Goal: Task Accomplishment & Management: Complete application form

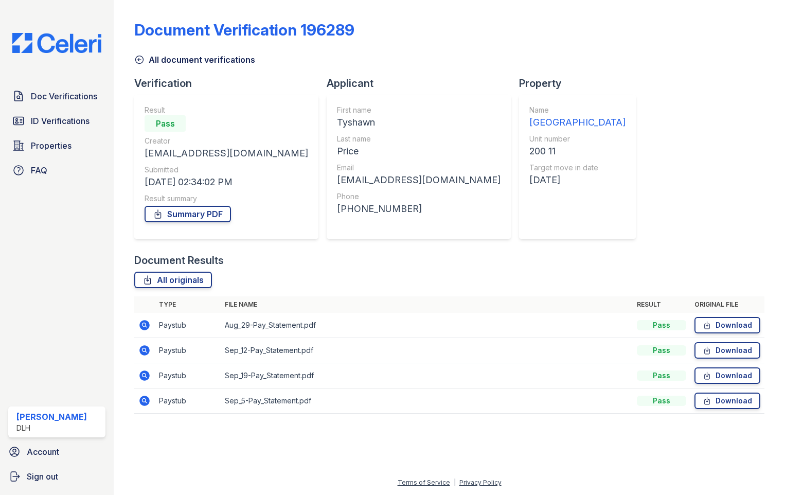
click at [49, 102] on span "Doc Verifications" at bounding box center [64, 96] width 66 height 12
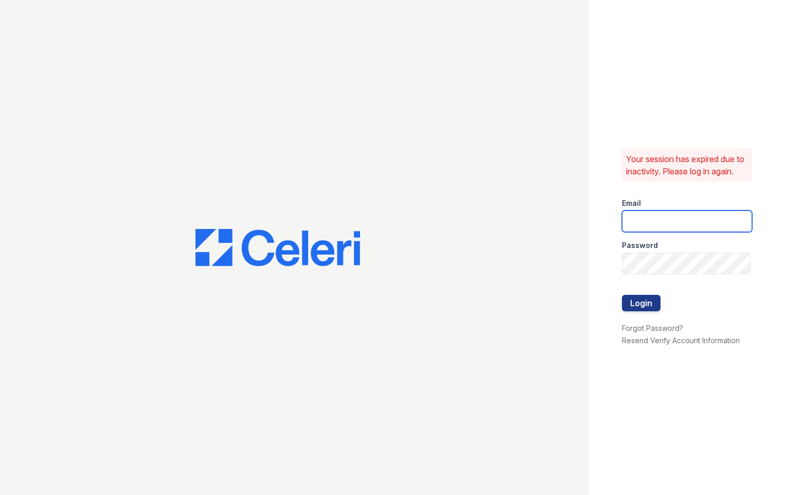
type input "[EMAIL_ADDRESS][DOMAIN_NAME]"
click at [635, 307] on button "Login" at bounding box center [641, 303] width 39 height 16
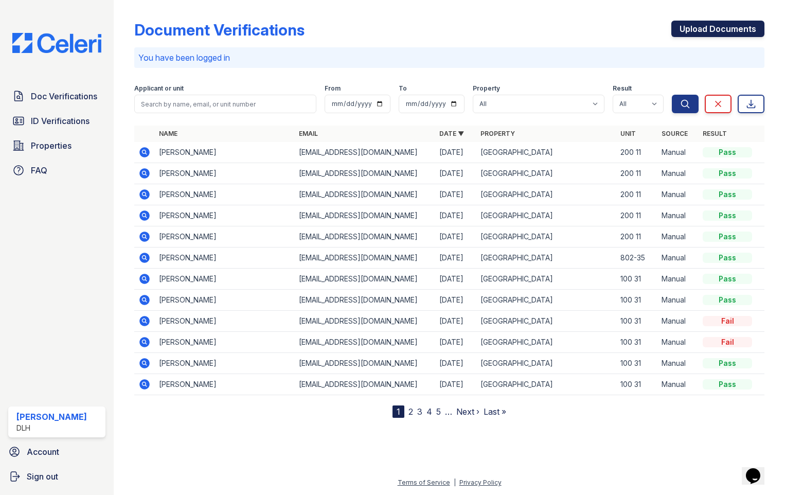
click at [717, 31] on link "Upload Documents" at bounding box center [717, 29] width 93 height 16
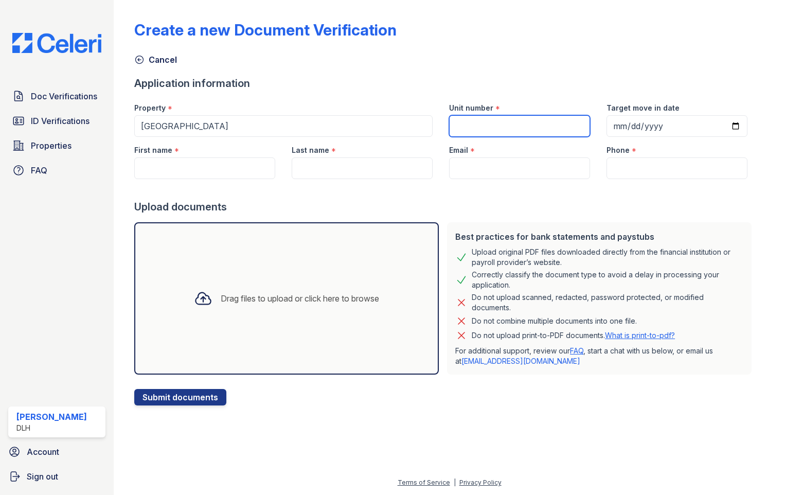
drag, startPoint x: 444, startPoint y: 129, endPoint x: 495, endPoint y: 126, distance: 51.6
click at [449, 129] on input "Unit number" at bounding box center [519, 126] width 141 height 22
type input "100 31"
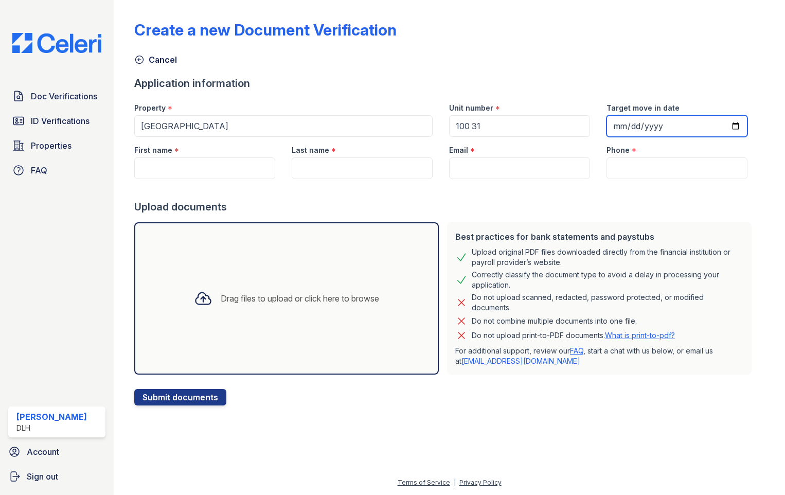
click at [725, 129] on input "Target move in date" at bounding box center [676, 126] width 141 height 22
click at [720, 124] on input "Target move in date" at bounding box center [676, 126] width 141 height 22
type input "[DATE]"
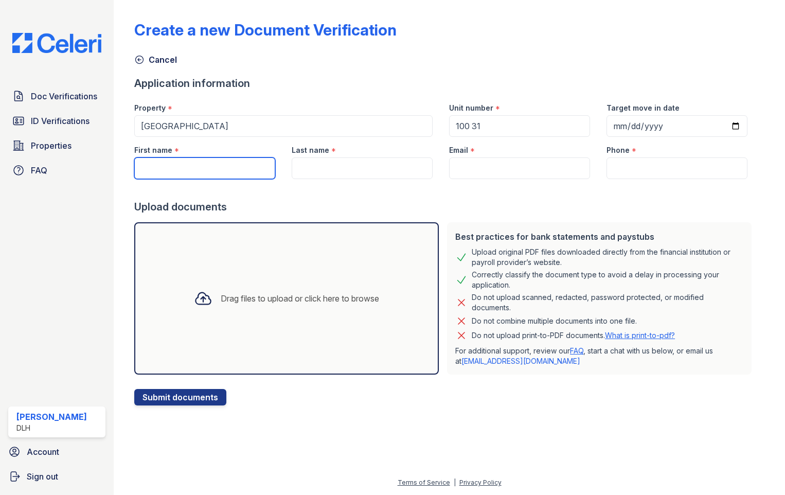
click at [224, 158] on input "First name" at bounding box center [204, 168] width 141 height 22
drag, startPoint x: 210, startPoint y: 166, endPoint x: 194, endPoint y: 169, distance: 16.7
click at [194, 169] on input "[PERSON_NAME]" at bounding box center [204, 168] width 141 height 22
type input "Toddricka"
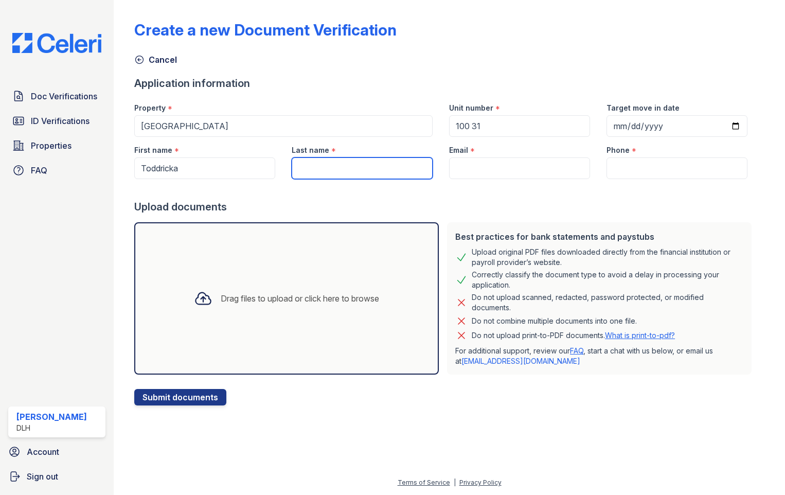
click at [326, 161] on input "Last name" at bounding box center [362, 168] width 141 height 22
type input "Rice"
click at [526, 180] on div at bounding box center [444, 189] width 621 height 21
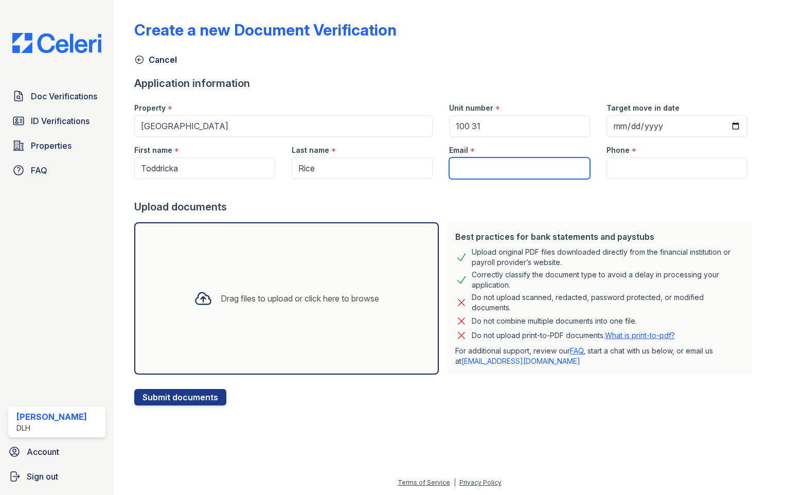
click at [525, 170] on input "Email" at bounding box center [519, 168] width 141 height 22
type input "[EMAIL_ADDRESS][DOMAIN_NAME]"
type input "3154784600"
click at [284, 300] on div "Drag files to upload or click here to browse" at bounding box center [300, 298] width 158 height 12
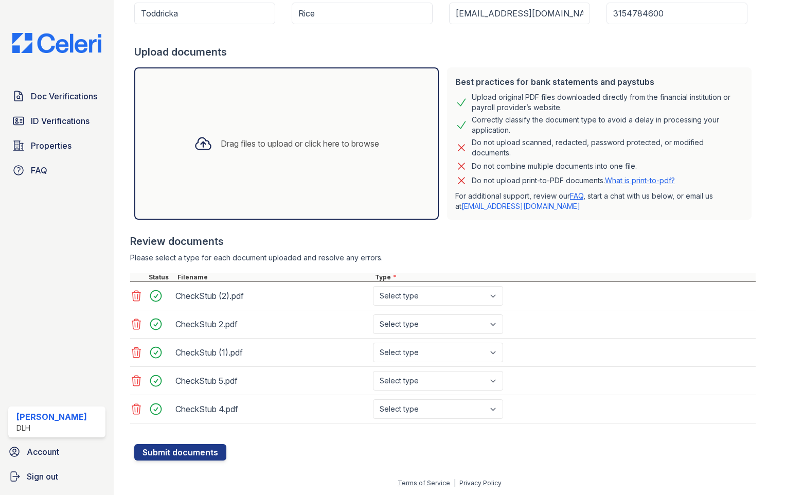
scroll to position [155, 0]
click at [502, 300] on select "Select type Paystub Bank Statement Offer Letter Tax Documents Benefit Award Let…" at bounding box center [438, 295] width 130 height 20
select select "paystub"
click at [373, 285] on select "Select type Paystub Bank Statement Offer Letter Tax Documents Benefit Award Let…" at bounding box center [438, 295] width 130 height 20
click at [433, 324] on select "Select type Paystub Bank Statement Offer Letter Tax Documents Benefit Award Let…" at bounding box center [438, 324] width 130 height 20
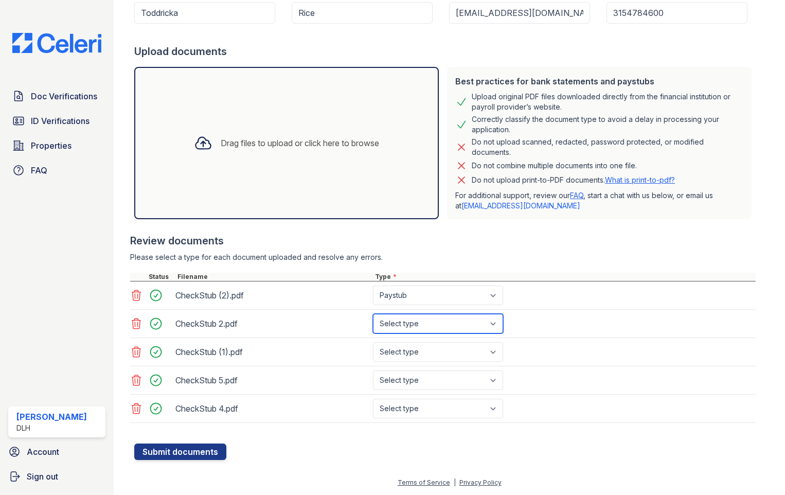
select select "paystub"
click at [373, 314] on select "Select type Paystub Bank Statement Offer Letter Tax Documents Benefit Award Let…" at bounding box center [438, 324] width 130 height 20
click at [414, 351] on select "Select type Paystub Bank Statement Offer Letter Tax Documents Benefit Award Let…" at bounding box center [438, 352] width 130 height 20
select select "paystub"
click at [373, 342] on select "Select type Paystub Bank Statement Offer Letter Tax Documents Benefit Award Let…" at bounding box center [438, 352] width 130 height 20
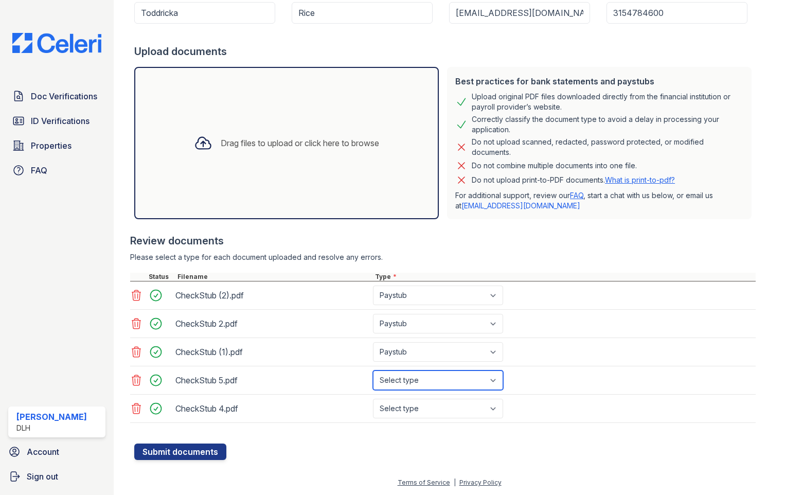
click at [394, 379] on select "Select type Paystub Bank Statement Offer Letter Tax Documents Benefit Award Let…" at bounding box center [438, 380] width 130 height 20
select select "paystub"
click at [373, 370] on select "Select type Paystub Bank Statement Offer Letter Tax Documents Benefit Award Let…" at bounding box center [438, 380] width 130 height 20
click at [409, 409] on select "Select type Paystub Bank Statement Offer Letter Tax Documents Benefit Award Let…" at bounding box center [438, 409] width 130 height 20
select select "paystub"
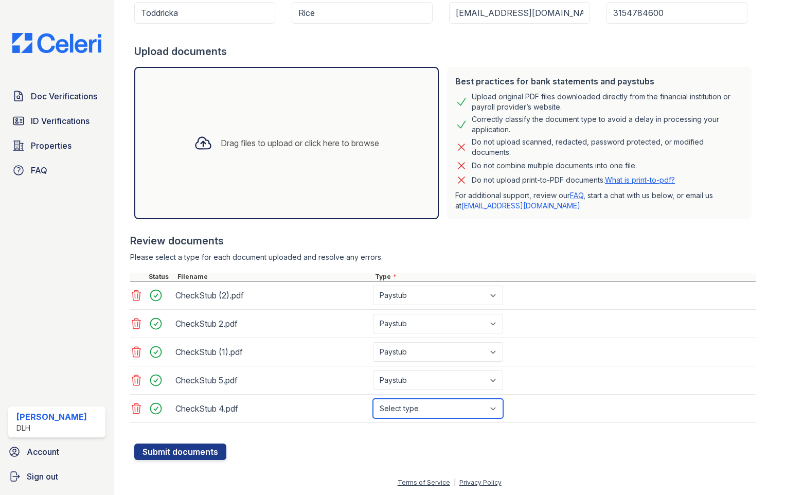
click at [373, 399] on select "Select type Paystub Bank Statement Offer Letter Tax Documents Benefit Award Let…" at bounding box center [438, 409] width 130 height 20
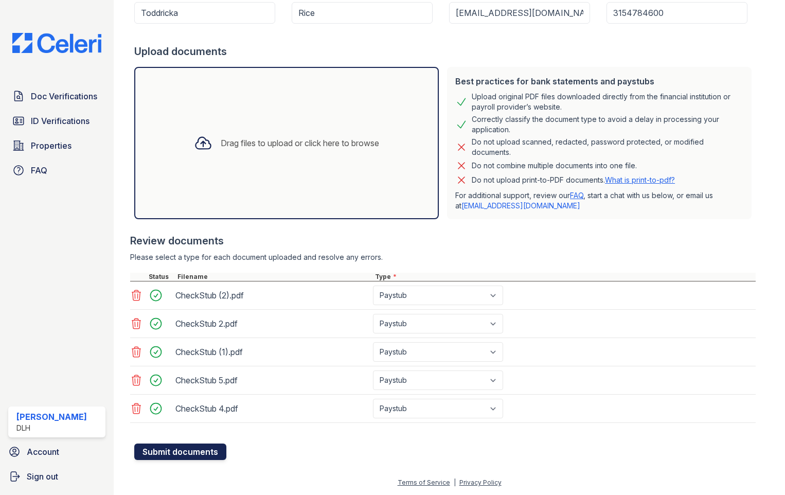
click at [213, 452] on button "Submit documents" at bounding box center [180, 451] width 92 height 16
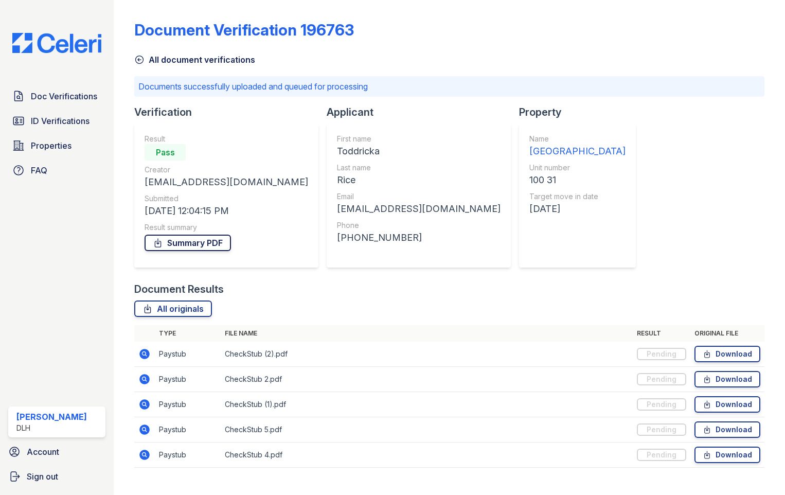
click at [182, 237] on link "Summary PDF" at bounding box center [188, 243] width 86 height 16
click at [176, 239] on link "Summary PDF" at bounding box center [188, 243] width 86 height 16
